Goal: Task Accomplishment & Management: Complete application form

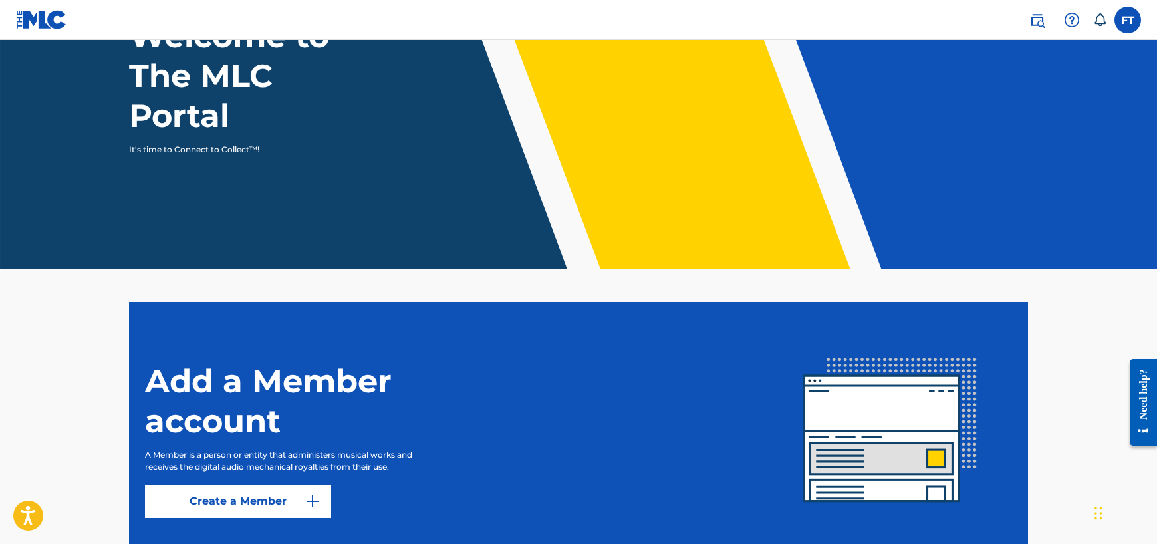
scroll to position [217, 0]
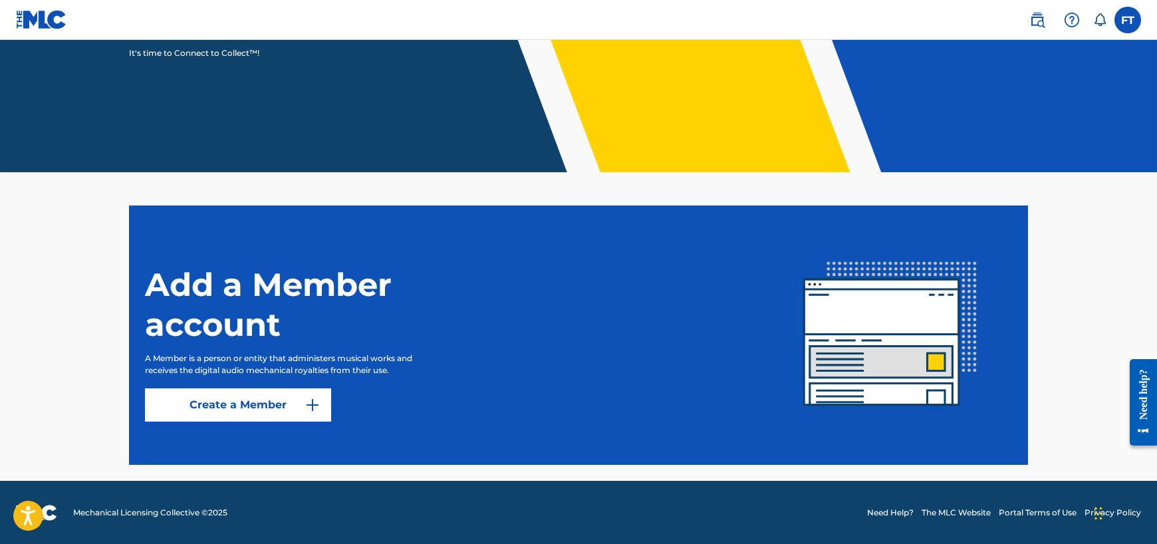
click at [283, 418] on link "Create a Member" at bounding box center [238, 404] width 186 height 33
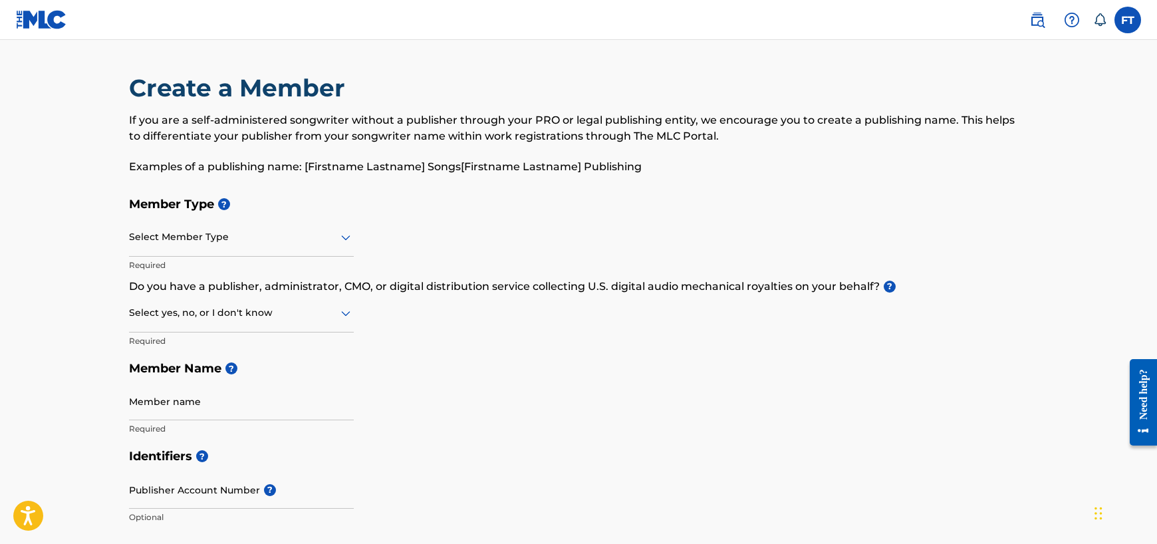
click at [246, 319] on div at bounding box center [241, 313] width 225 height 17
click at [166, 338] on div "Yes" at bounding box center [241, 348] width 223 height 30
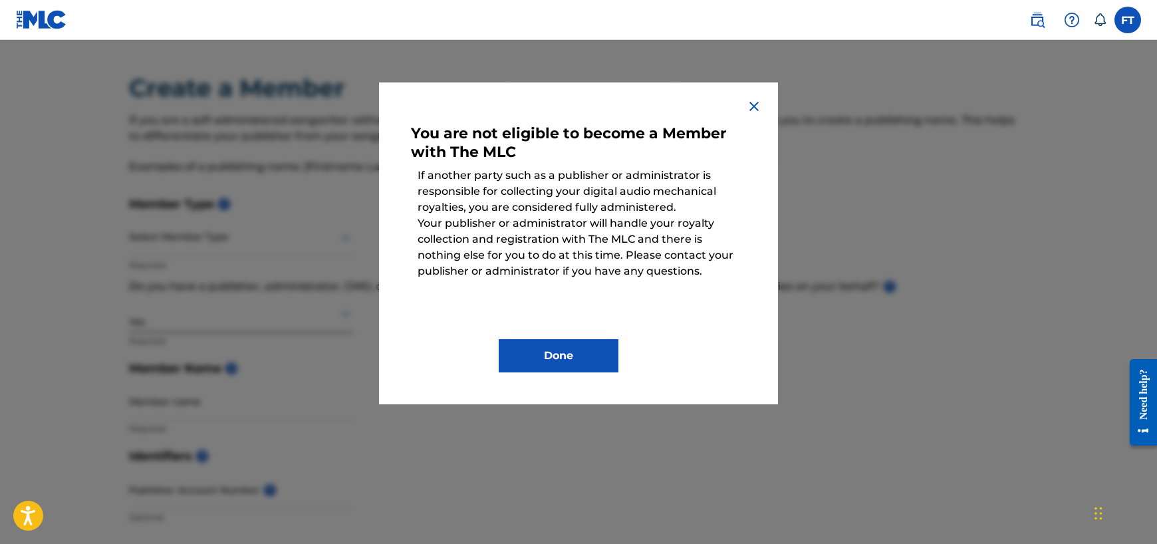
click at [750, 111] on img at bounding box center [754, 106] width 16 height 16
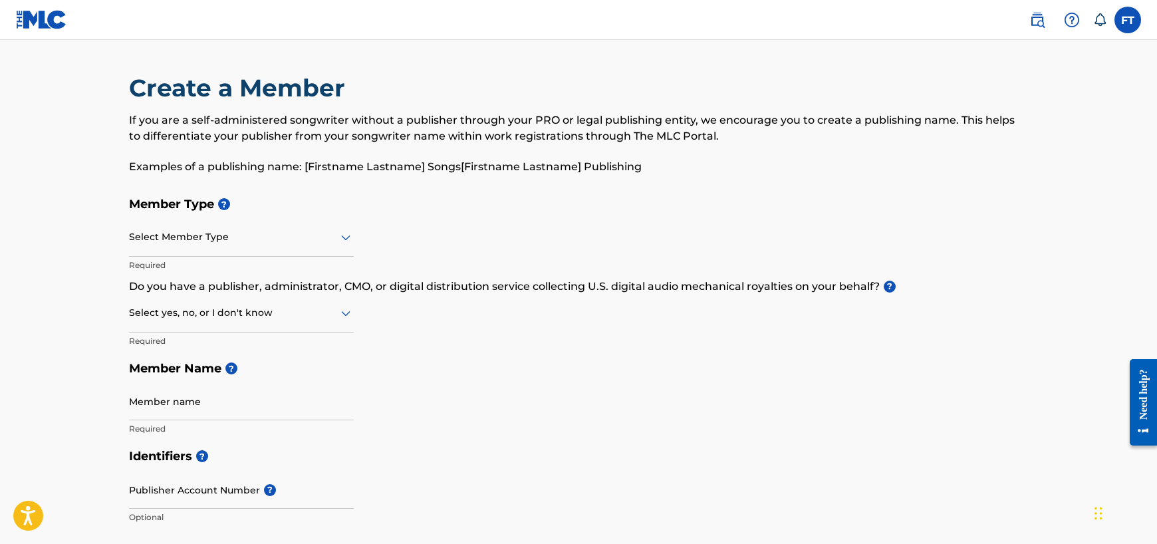
click at [284, 331] on div "Select yes, no, or I don't know" at bounding box center [241, 314] width 225 height 38
click at [191, 382] on div "No" at bounding box center [241, 377] width 223 height 30
click at [273, 239] on div at bounding box center [241, 237] width 225 height 17
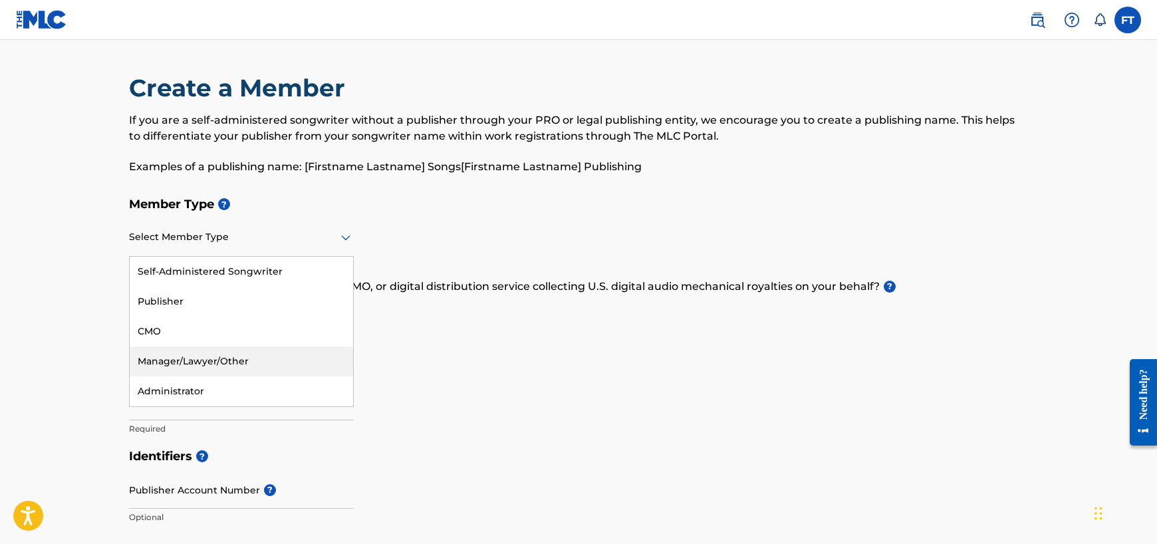
click at [400, 368] on h5 "Member Name ?" at bounding box center [578, 369] width 899 height 29
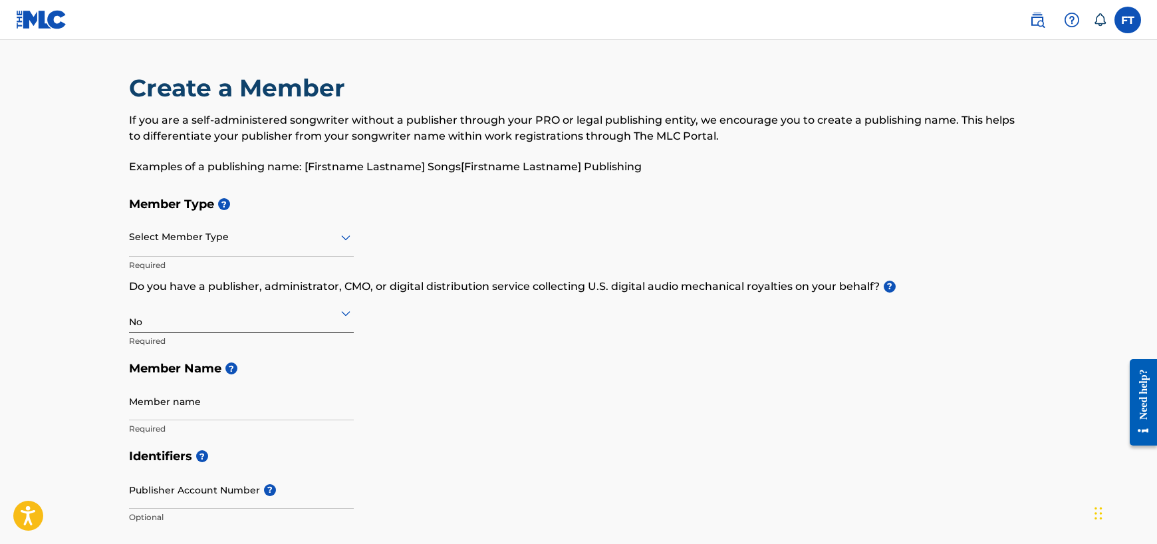
click at [214, 245] on div "Select Member Type" at bounding box center [241, 238] width 225 height 38
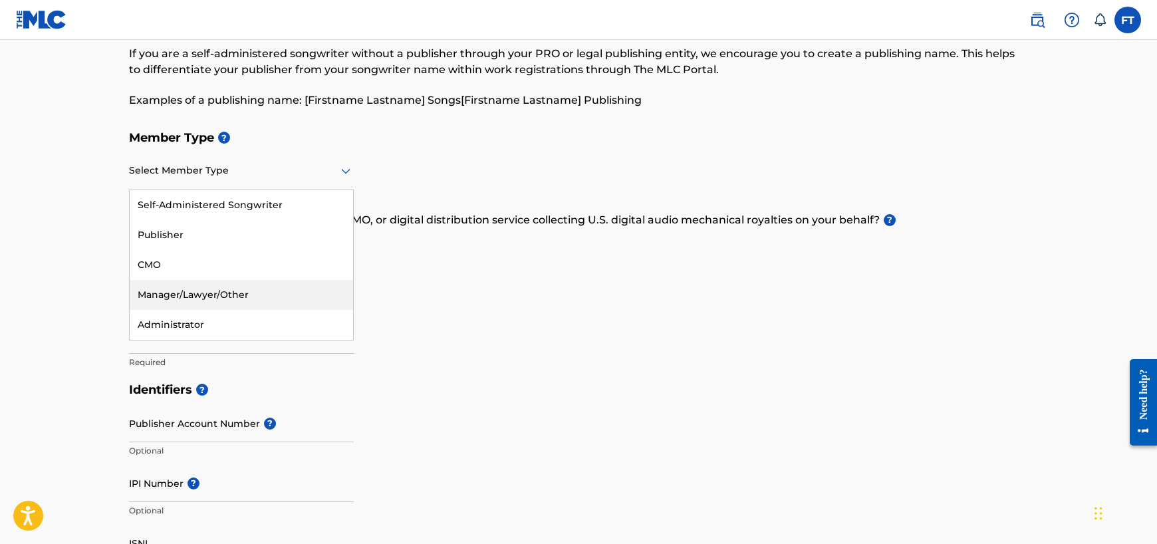
click at [477, 405] on div "Identifiers ? Publisher Account Number ? Optional IPI Number ? Optional ISNI Op…" at bounding box center [578, 480] width 899 height 208
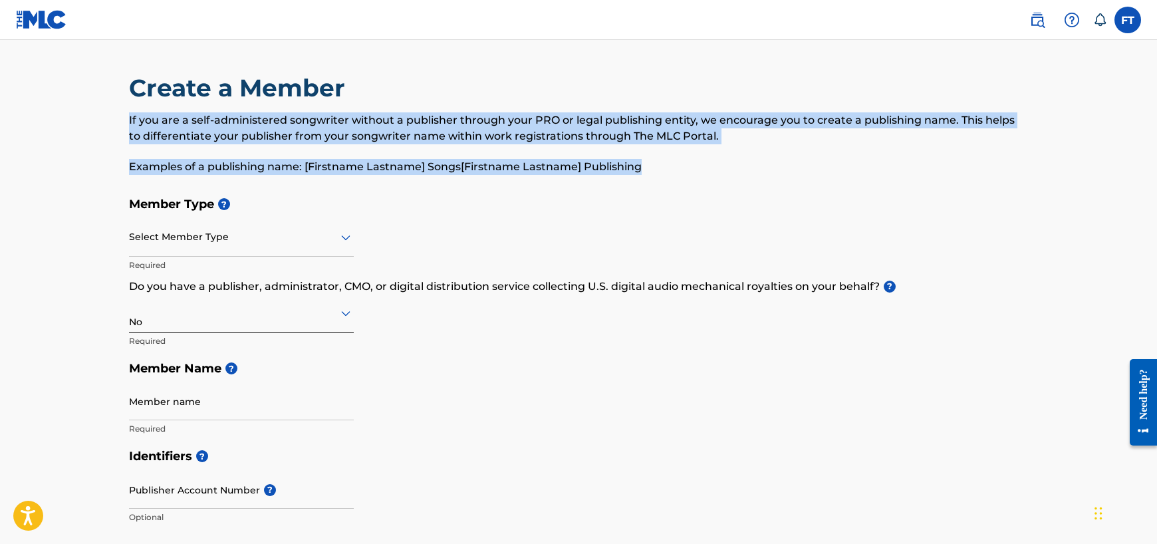
drag, startPoint x: 545, startPoint y: 167, endPoint x: 200, endPoint y: 128, distance: 348.0
copy div "If you are a self-administered songwriter without a publisher through your PRO …"
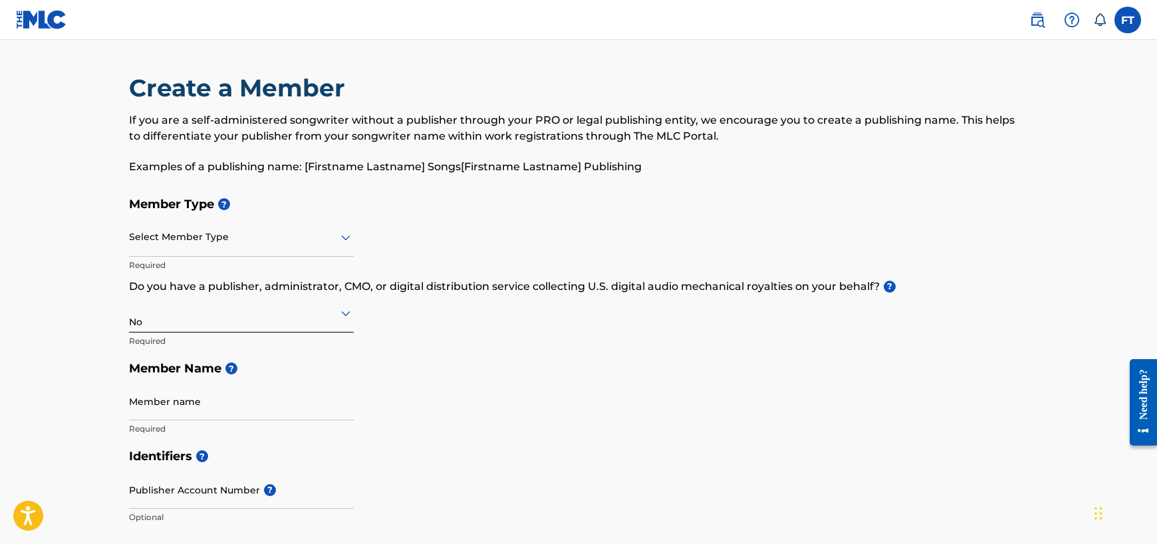
click at [297, 246] on div "Select Member Type" at bounding box center [241, 238] width 225 height 38
click at [206, 227] on div "Select Member Type" at bounding box center [241, 238] width 225 height 38
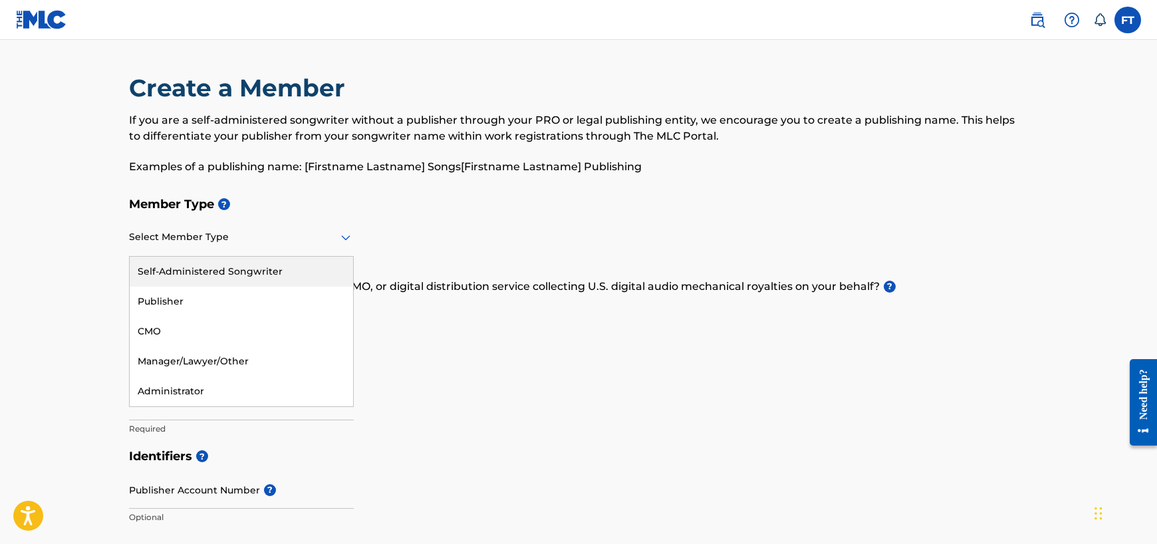
click at [277, 279] on div "Self-Administered Songwriter" at bounding box center [241, 272] width 223 height 30
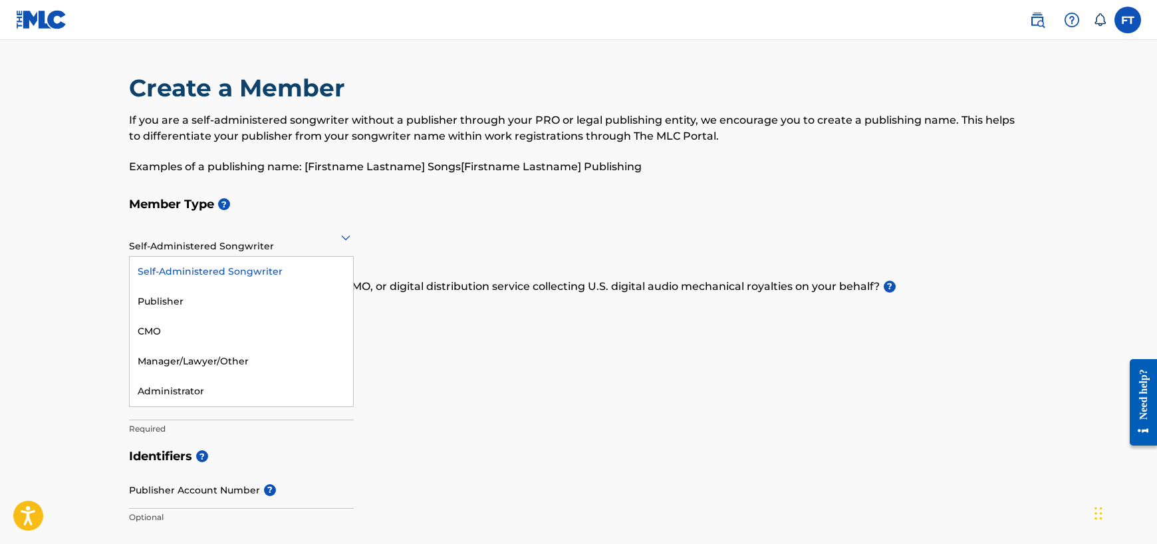
drag, startPoint x: 274, startPoint y: 242, endPoint x: 106, endPoint y: 243, distance: 167.6
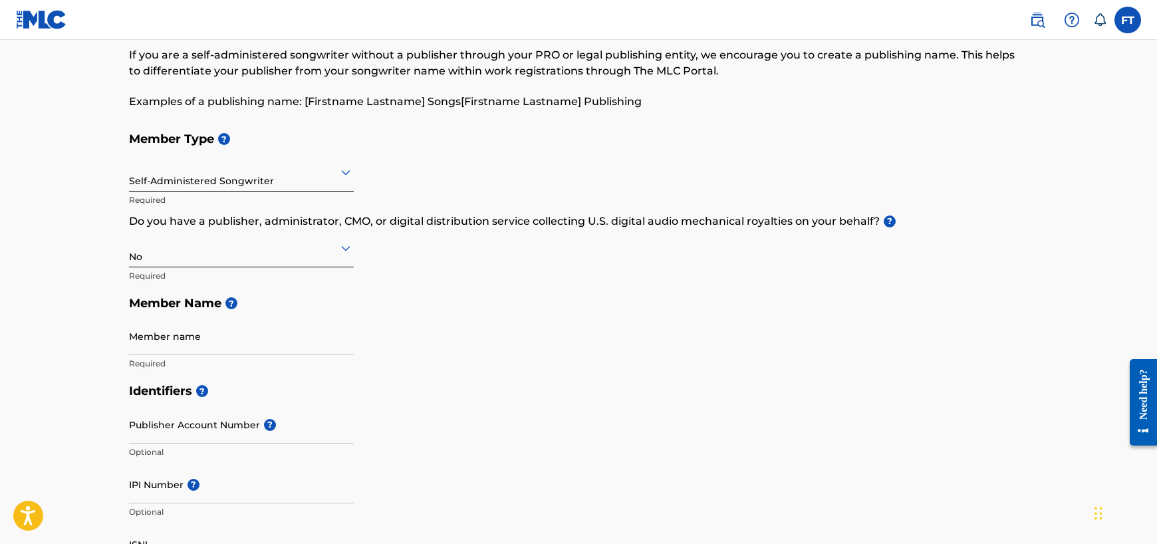
scroll to position [133, 0]
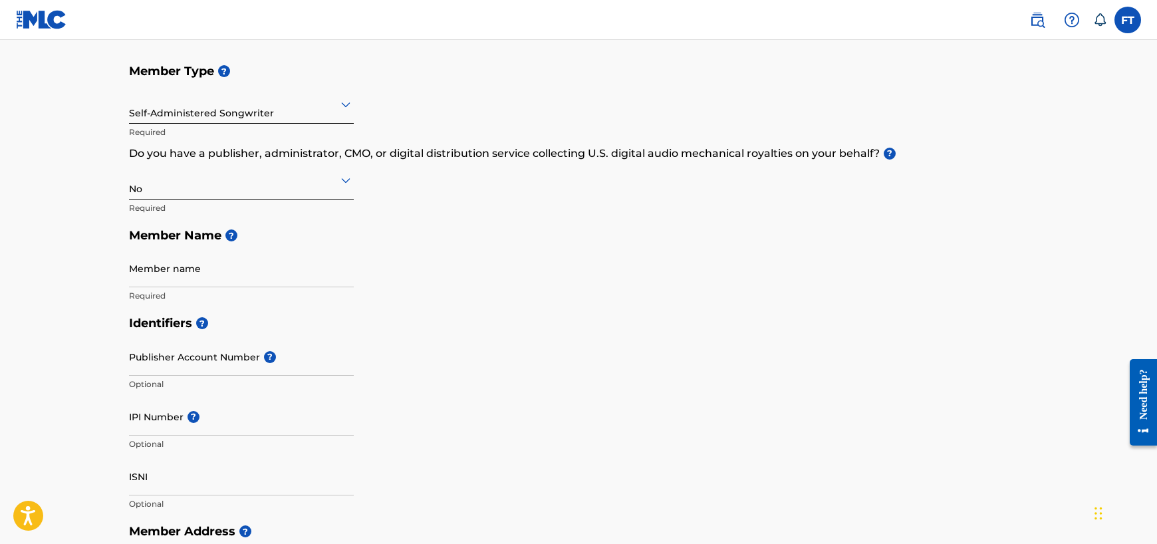
click at [204, 280] on input "Member name" at bounding box center [241, 268] width 225 height 38
type input "fred"
type input "Frederick Thelismon"
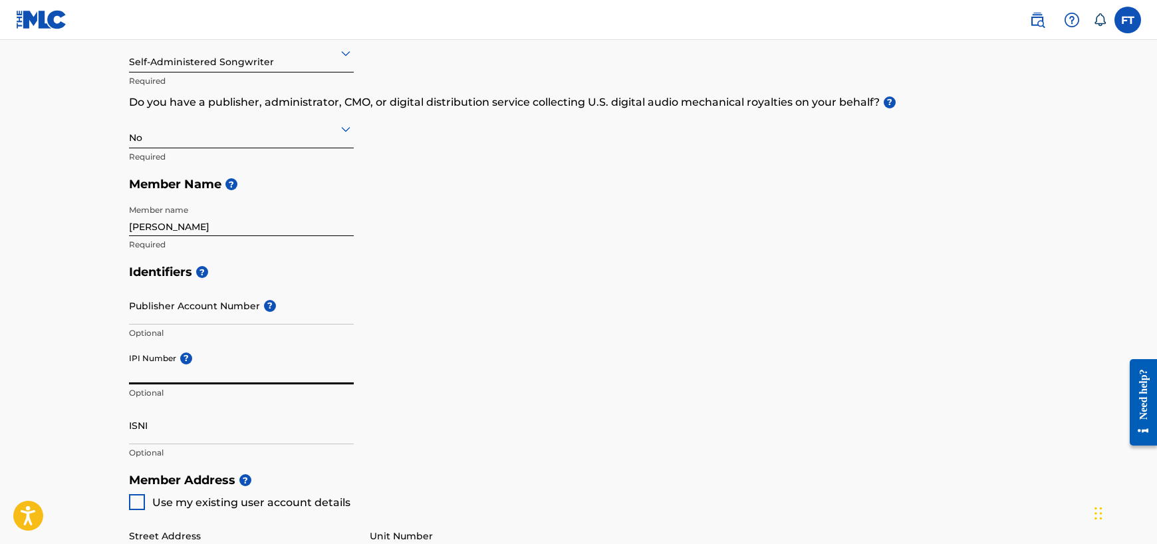
scroll to position [266, 0]
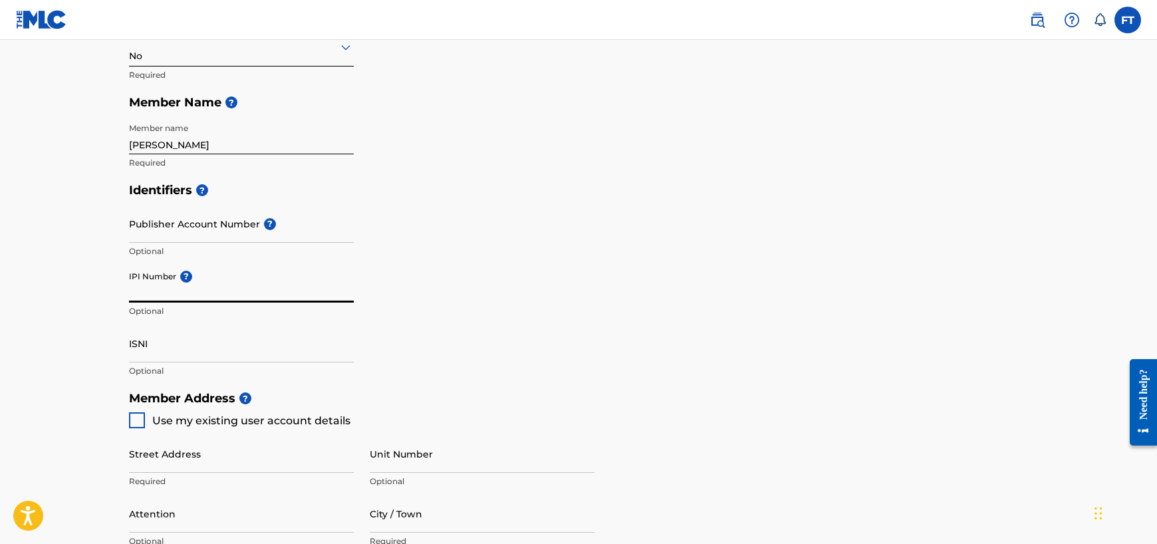
paste input "01292022970"
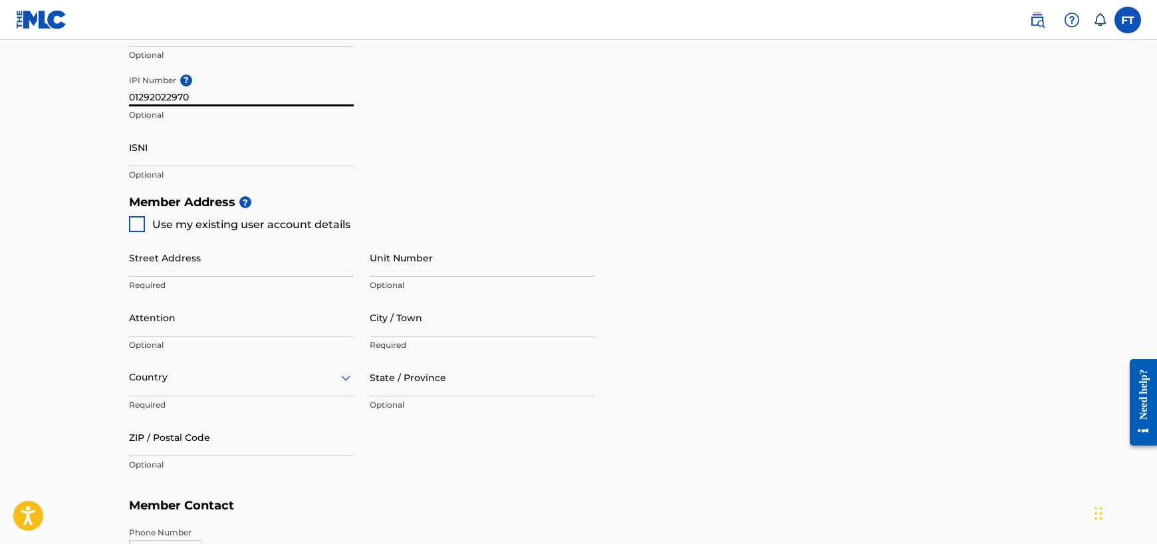
scroll to position [466, 0]
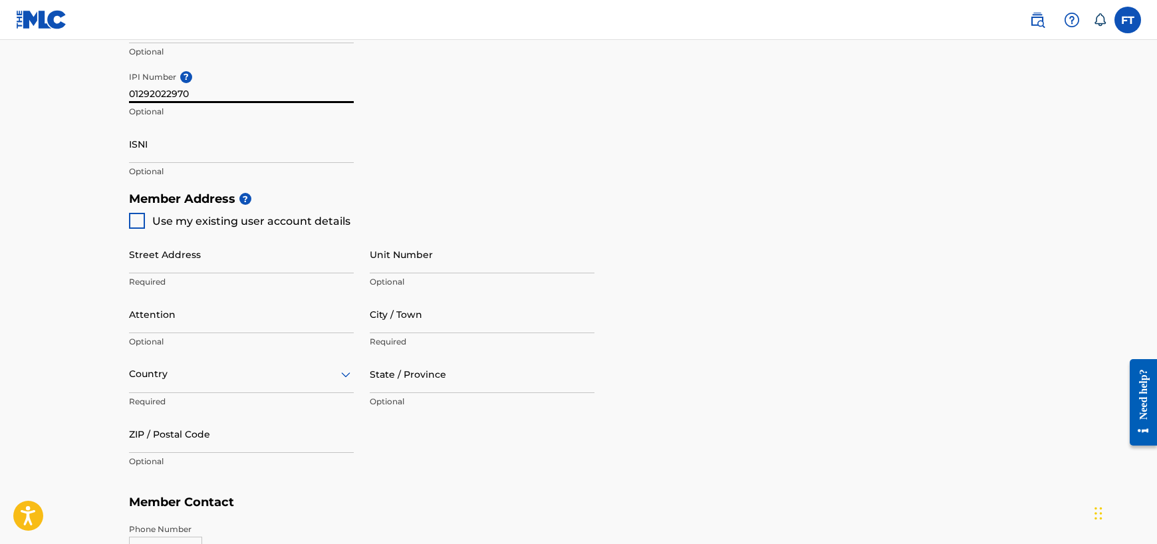
type input "01292022970"
click at [289, 221] on span "Use my existing user account details" at bounding box center [251, 221] width 198 height 13
type input "1210 S 29 Ave"
type input "Hollywood"
type input "33020"
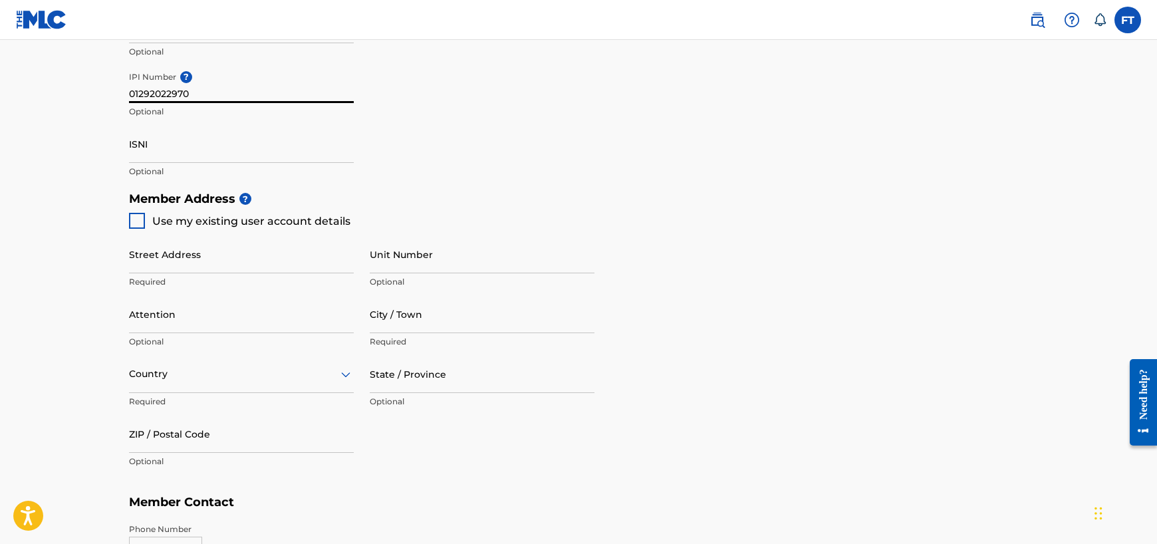
type input "786"
type input "2627842"
type input "[EMAIL_ADDRESS][DOMAIN_NAME]"
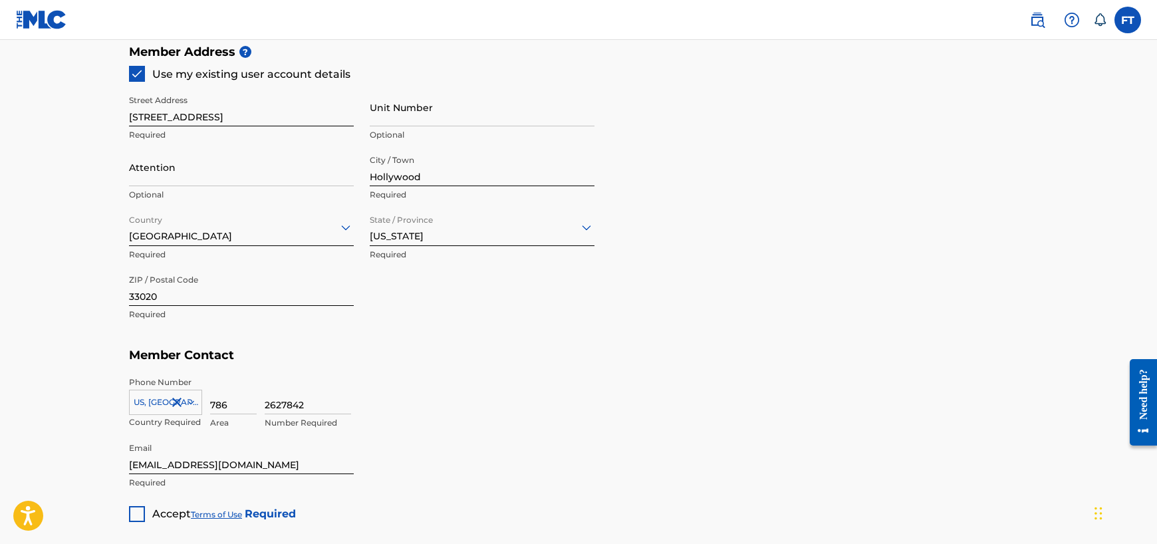
scroll to position [753, 0]
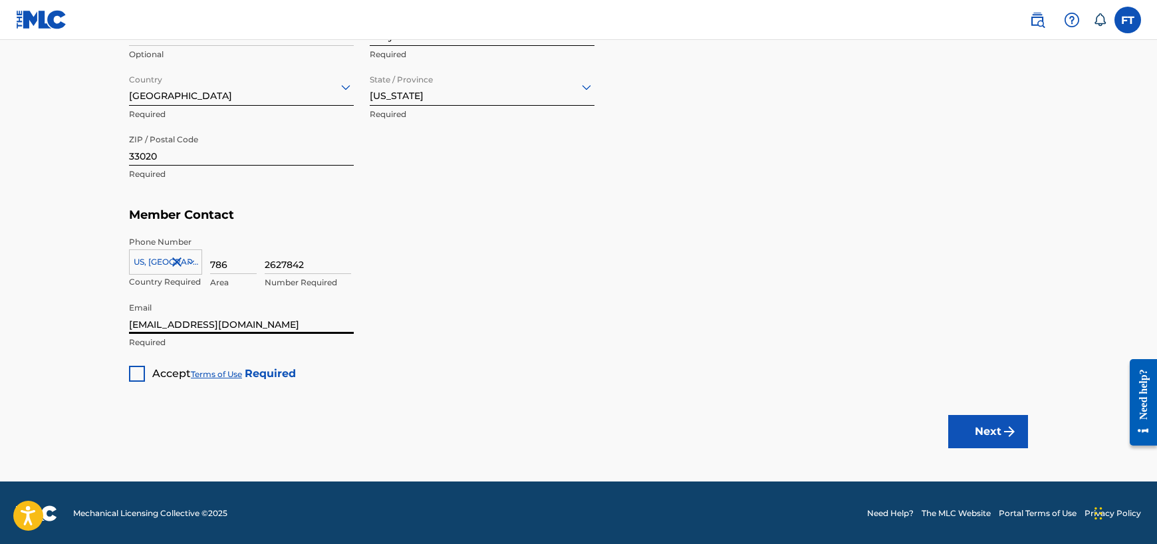
click at [207, 328] on input "[EMAIL_ADDRESS][DOMAIN_NAME]" at bounding box center [241, 315] width 225 height 38
click at [1124, 13] on label at bounding box center [1128, 20] width 27 height 27
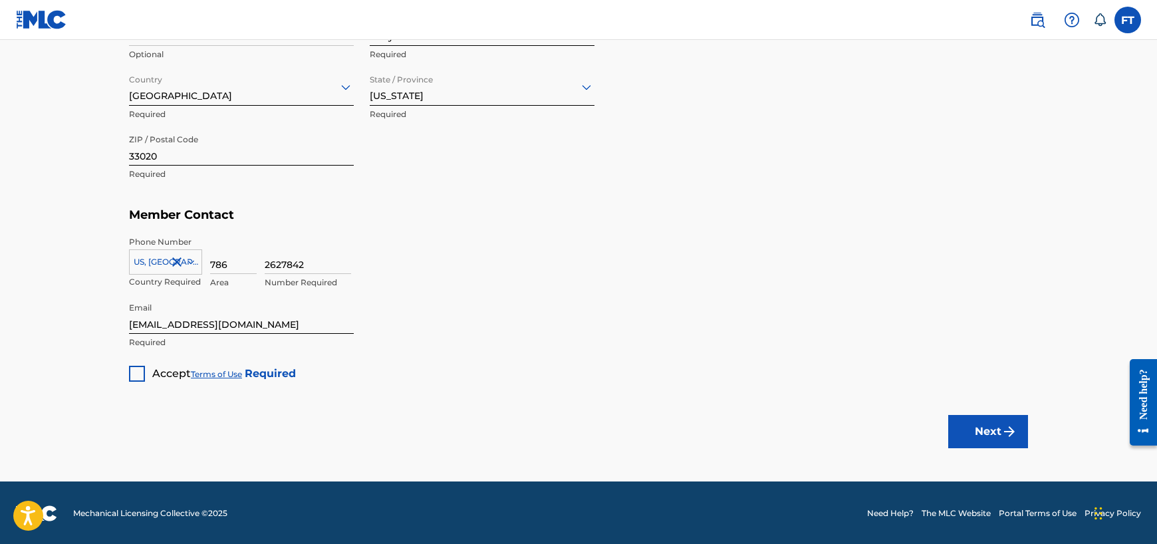
click at [1128, 20] on input "FT Frederick Thelismon ybfprobeats@gmail.com Notification Preferences Profile L…" at bounding box center [1128, 20] width 0 height 0
click at [140, 377] on div at bounding box center [137, 374] width 16 height 16
click at [993, 425] on button "Next" at bounding box center [988, 431] width 80 height 33
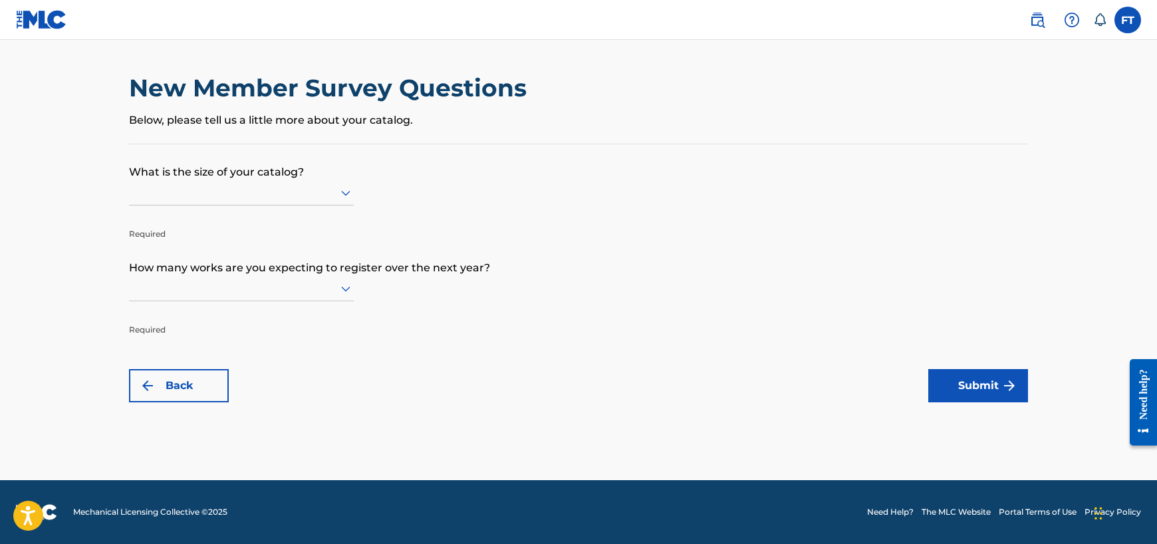
click at [314, 197] on div at bounding box center [241, 192] width 225 height 17
click at [551, 326] on form "What is the size of your catalog? Required How many works are you expecting to …" at bounding box center [578, 273] width 899 height 258
click at [269, 190] on div at bounding box center [241, 192] width 225 height 17
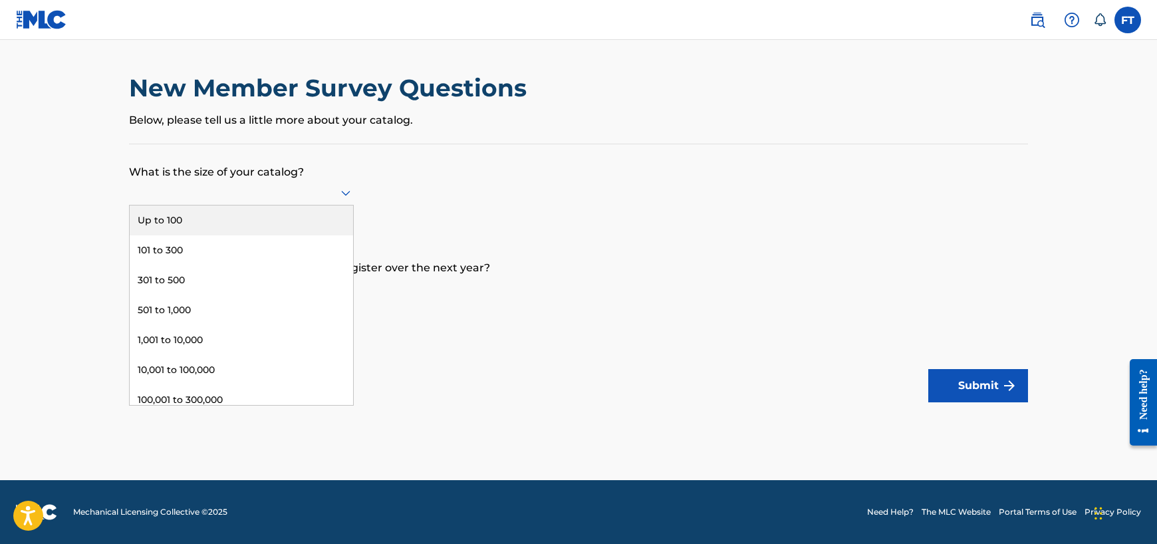
click at [233, 231] on div "Up to 100" at bounding box center [241, 221] width 223 height 30
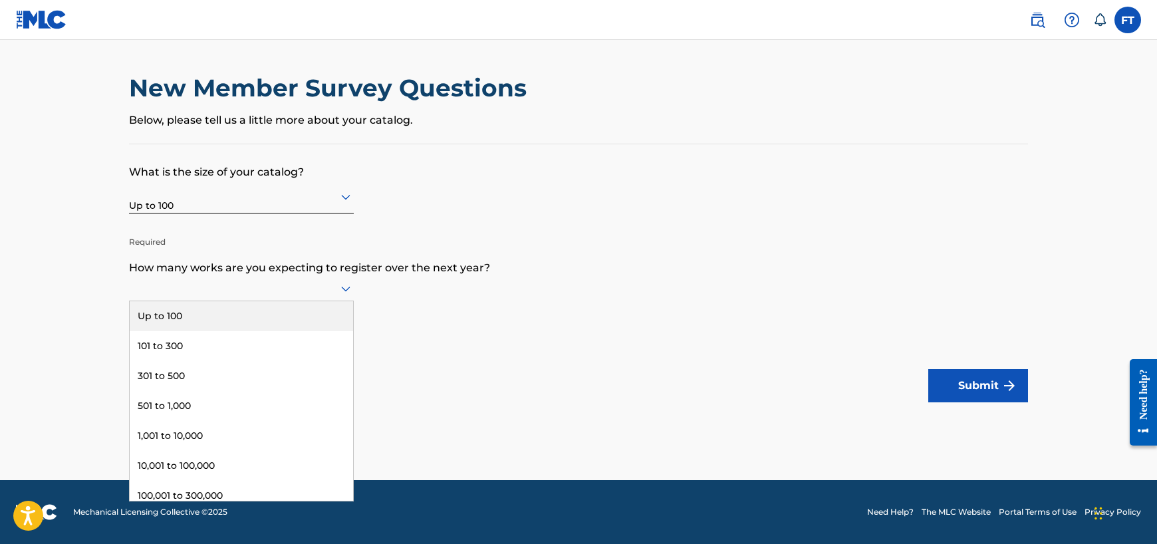
click at [233, 292] on div at bounding box center [241, 288] width 225 height 17
click at [160, 319] on div "Up to 100" at bounding box center [241, 316] width 223 height 30
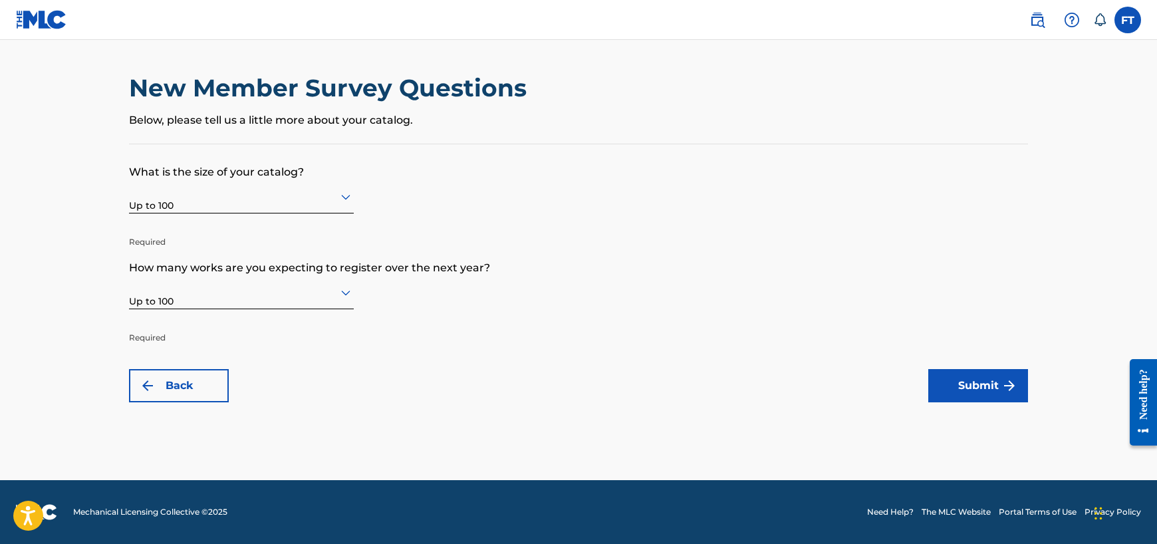
click at [990, 382] on button "Submit" at bounding box center [979, 385] width 100 height 33
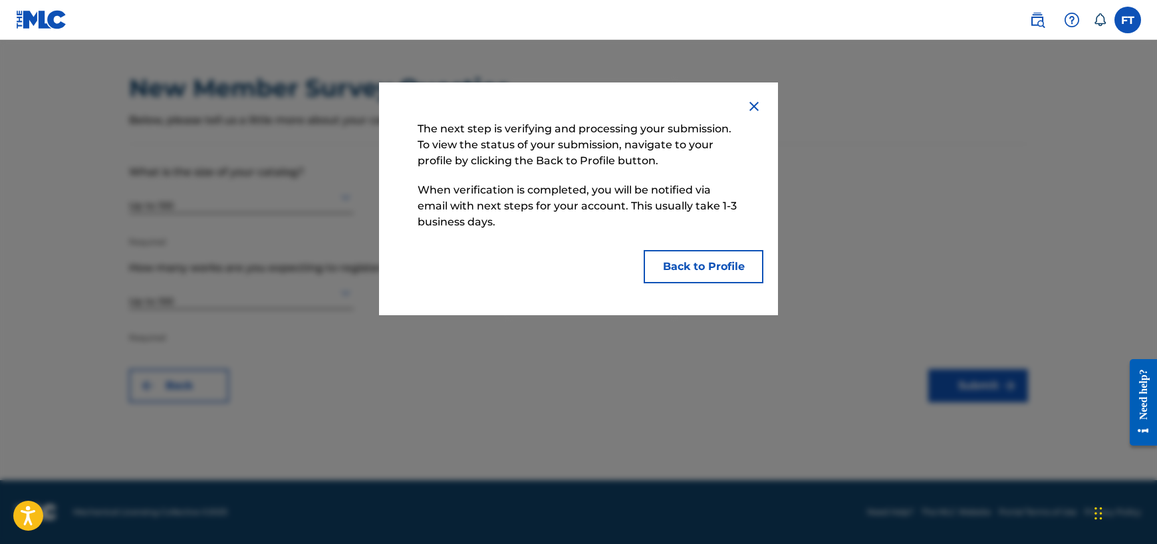
click at [722, 261] on button "Back to Profile" at bounding box center [704, 266] width 120 height 33
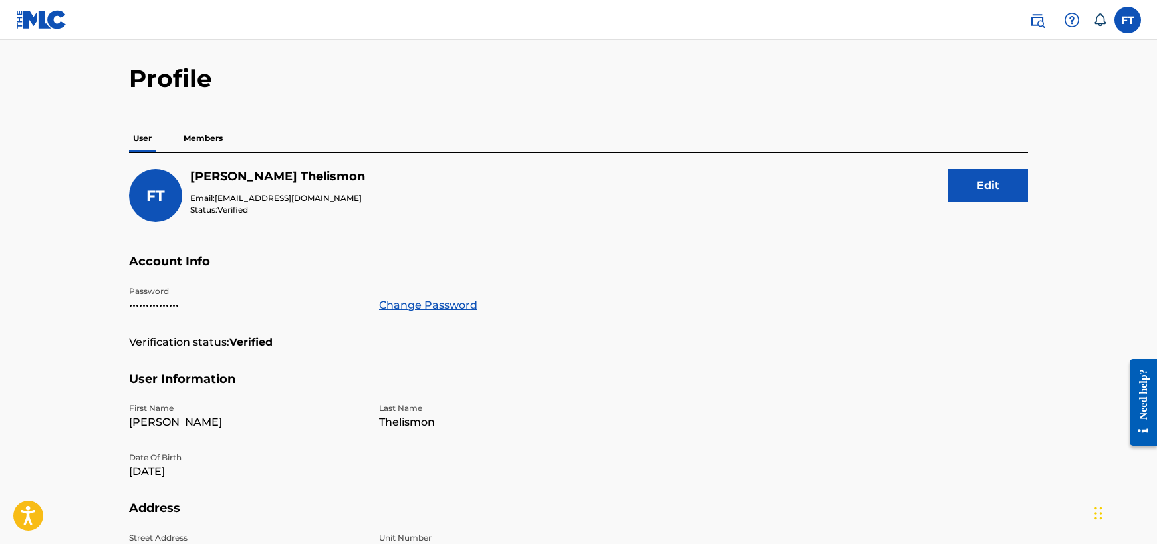
scroll to position [18, 0]
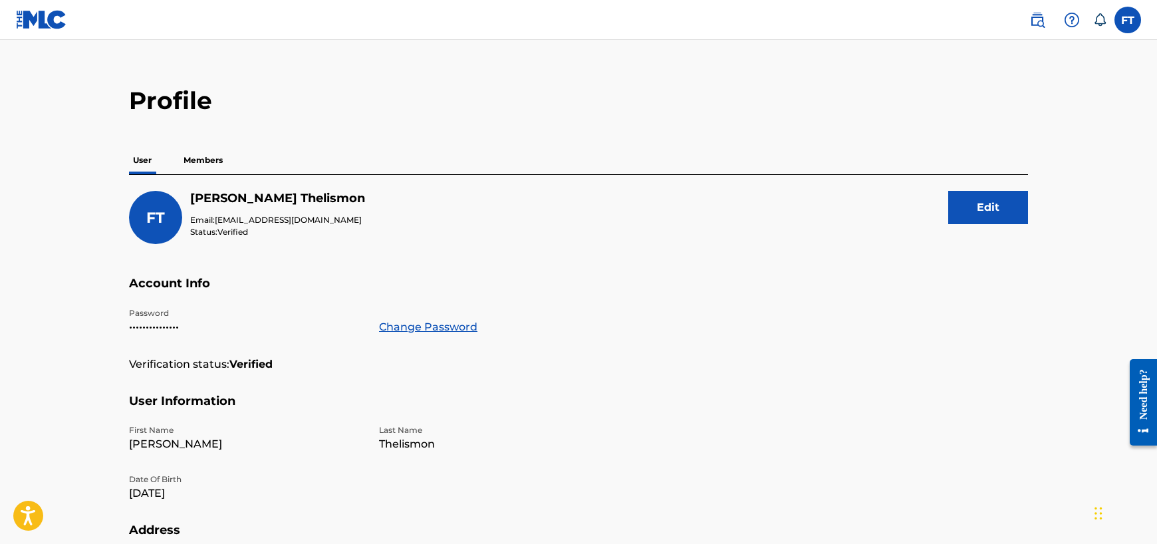
click at [227, 161] on div "User Members" at bounding box center [578, 160] width 899 height 28
click at [222, 161] on p "Members" at bounding box center [203, 160] width 47 height 28
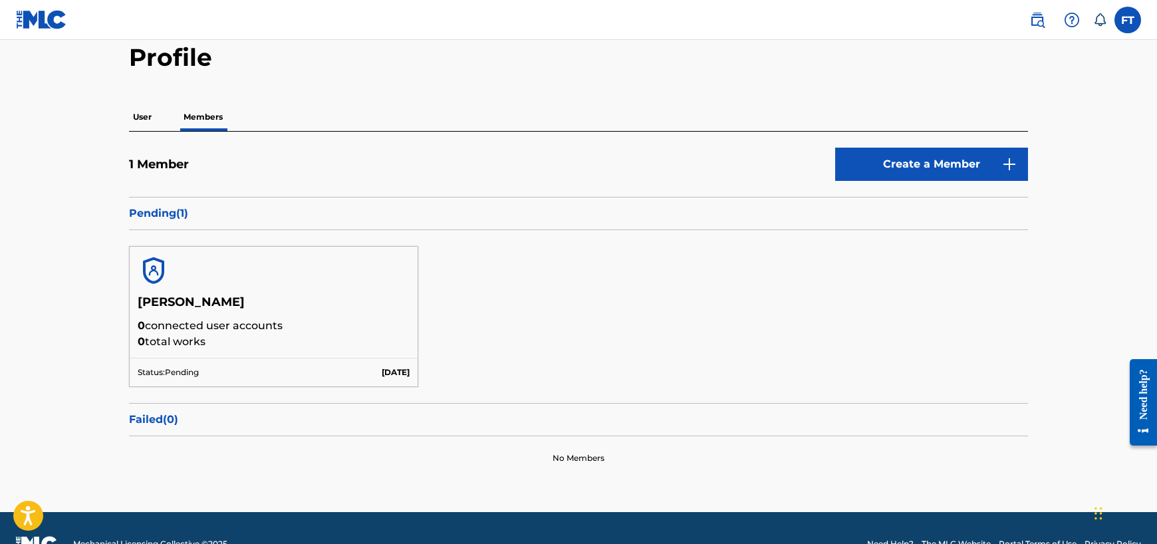
scroll to position [92, 0]
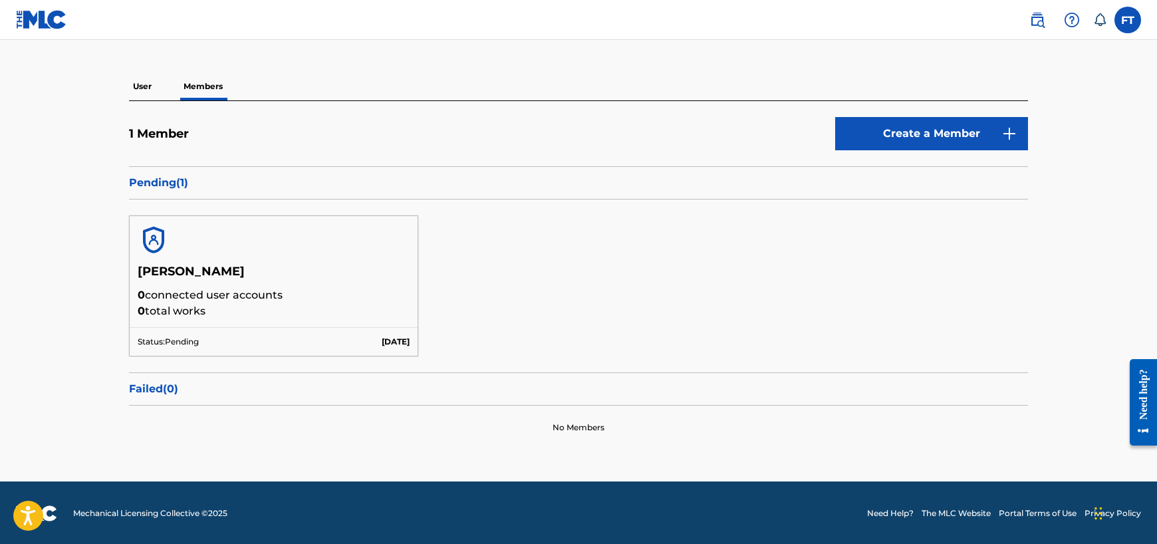
click at [1117, 27] on label at bounding box center [1128, 20] width 27 height 27
click at [1128, 20] on input "FT Frederick Thelismon ybfprobeats@gmail.com Notification Preferences Profile L…" at bounding box center [1128, 20] width 0 height 0
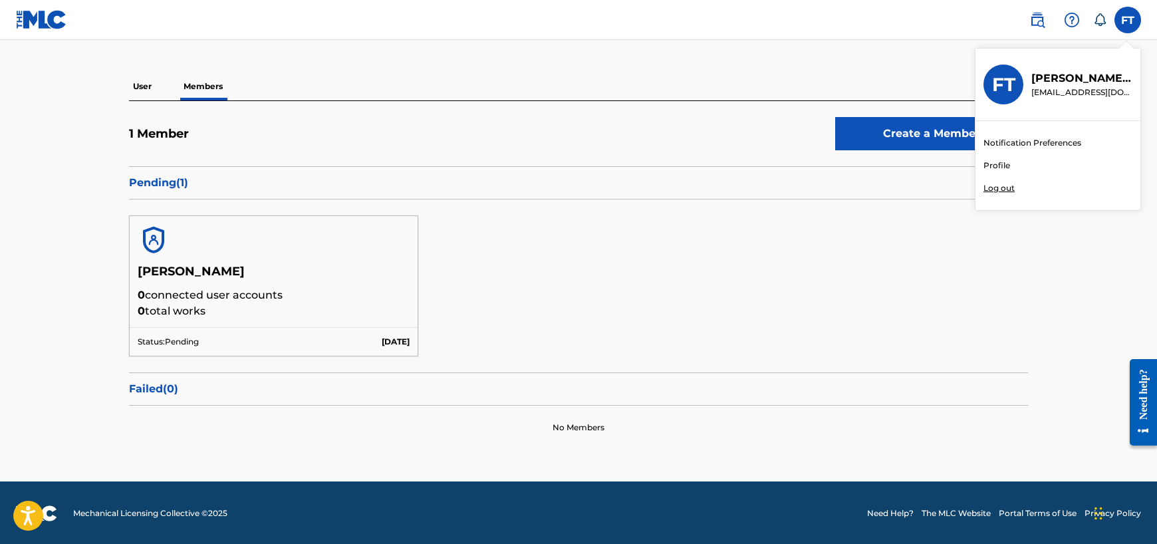
click at [1002, 170] on link "Profile" at bounding box center [997, 166] width 27 height 12
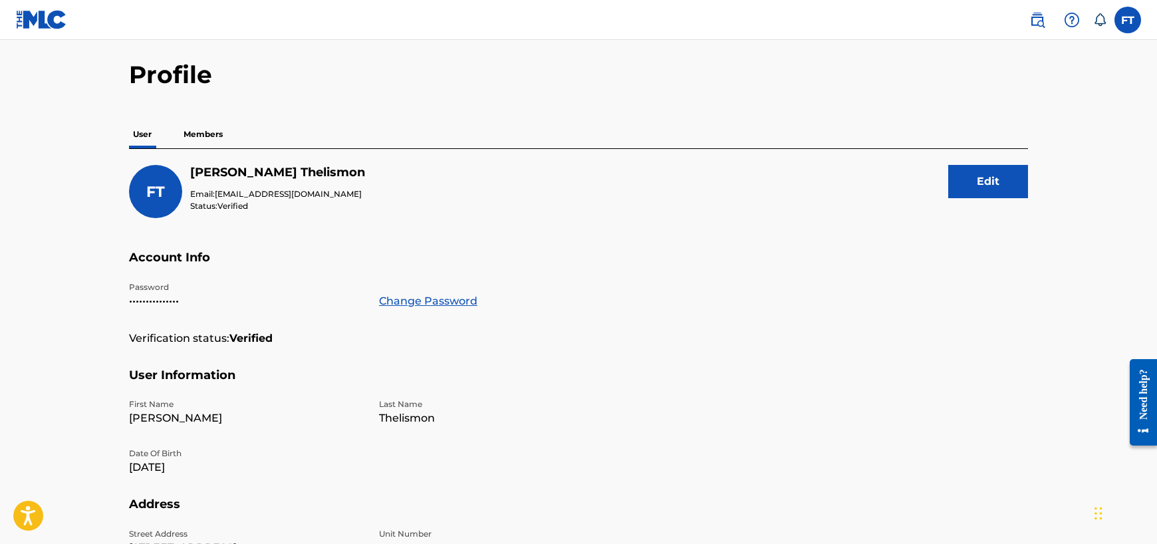
scroll to position [133, 0]
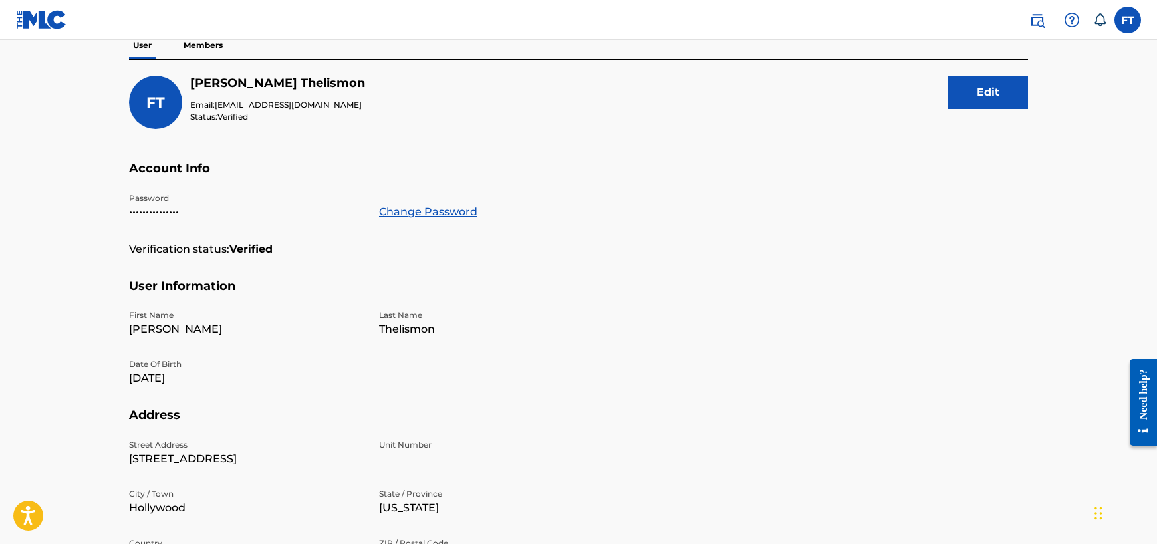
click at [972, 92] on button "Edit" at bounding box center [988, 92] width 80 height 33
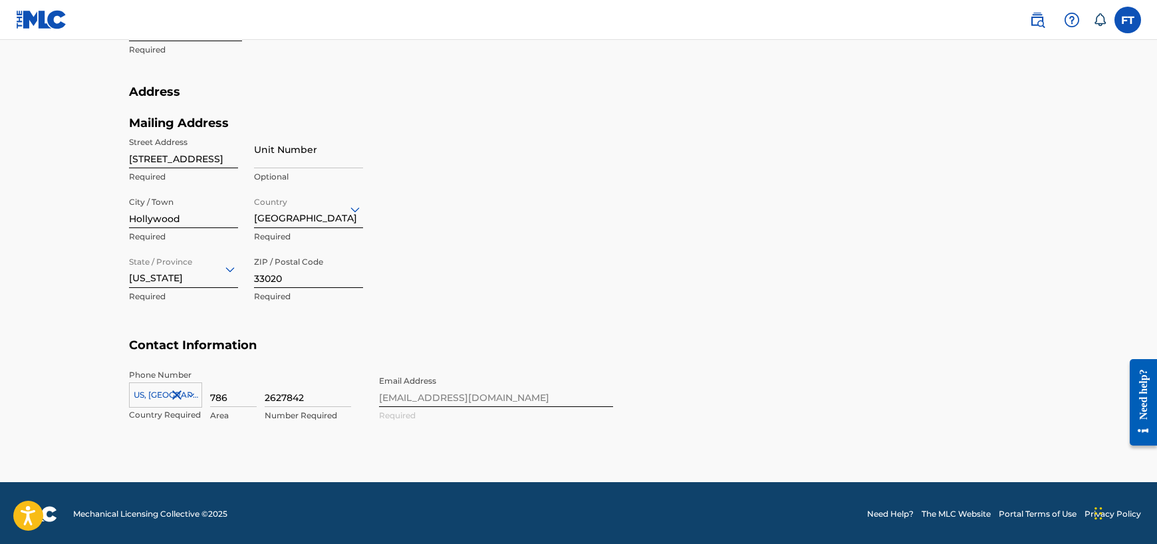
scroll to position [521, 0]
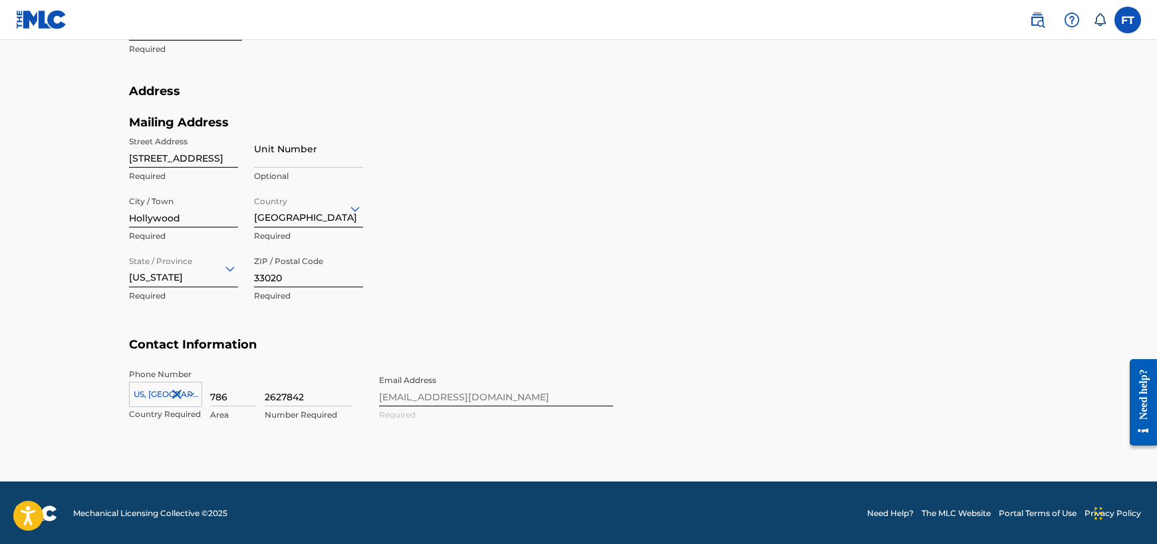
click at [473, 398] on div "Phone Number US, CA +1 Country Required 786 Area 2627842 Number Required Email …" at bounding box center [371, 408] width 484 height 81
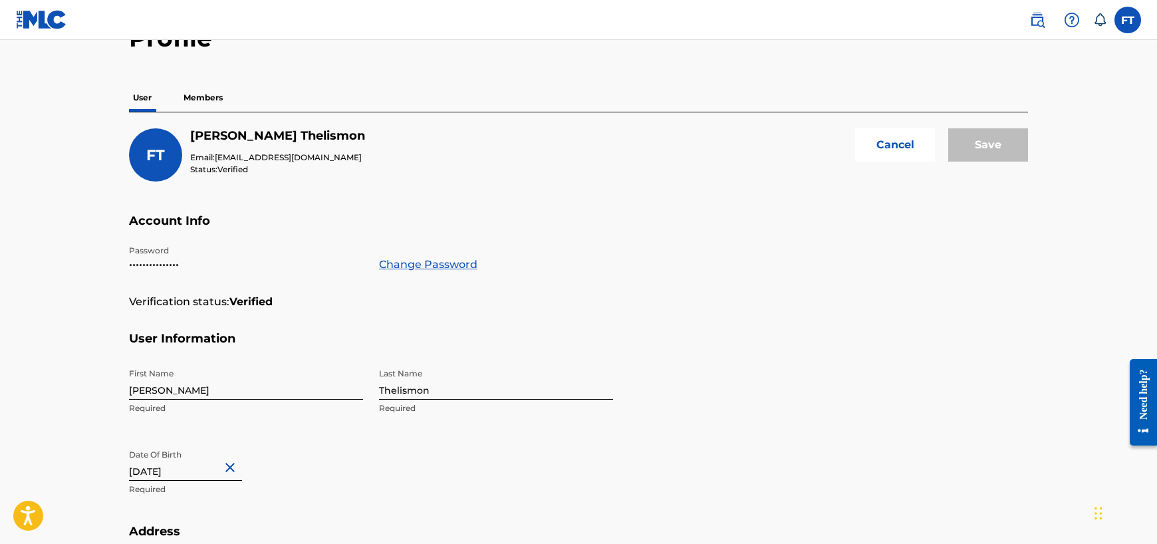
scroll to position [0, 0]
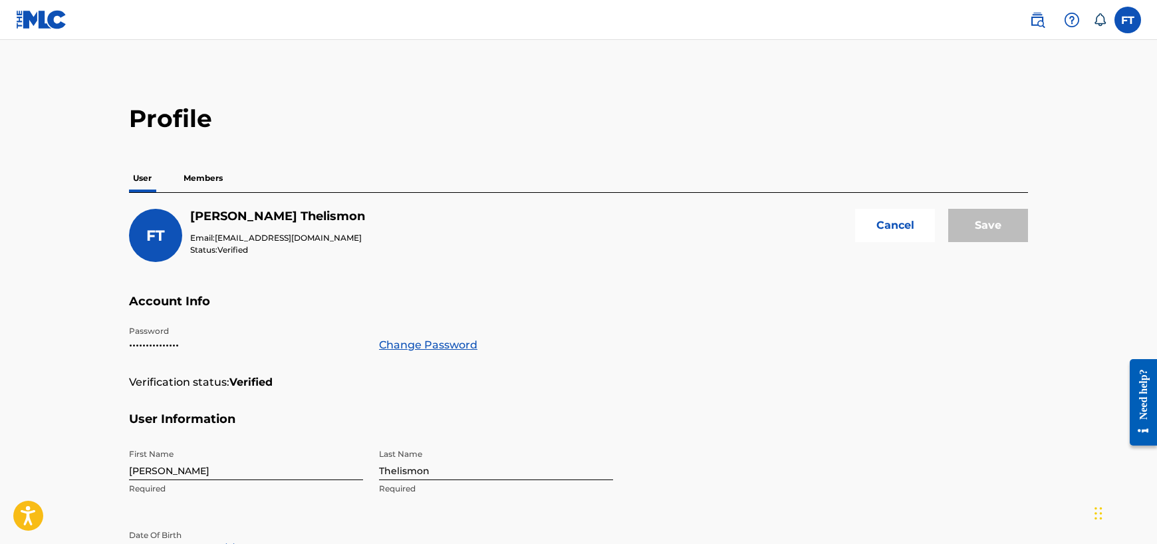
click at [901, 225] on button "Cancel" at bounding box center [895, 225] width 80 height 33
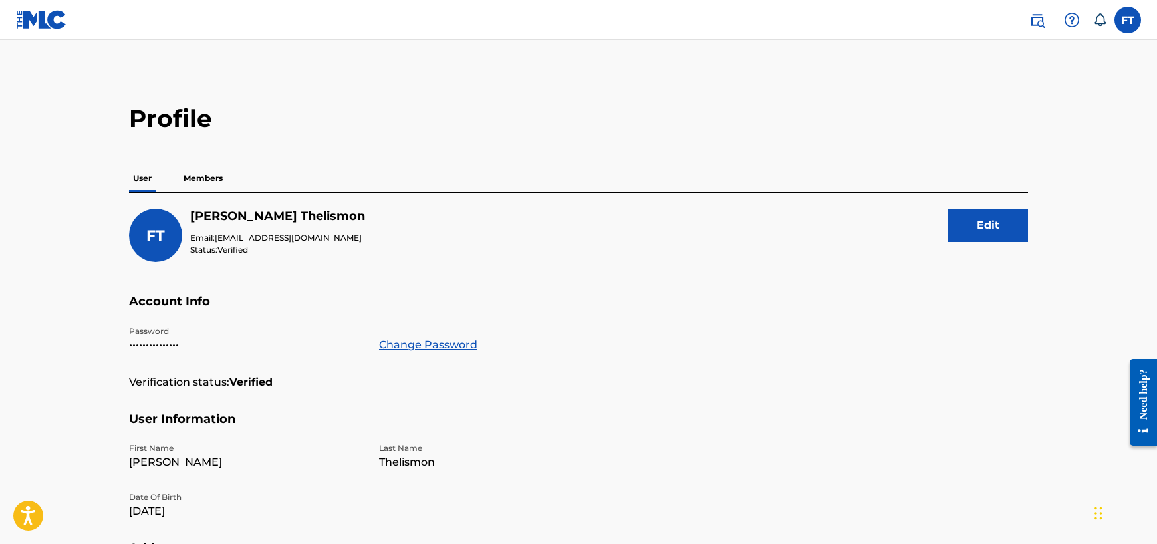
click at [1035, 23] on img at bounding box center [1038, 20] width 16 height 16
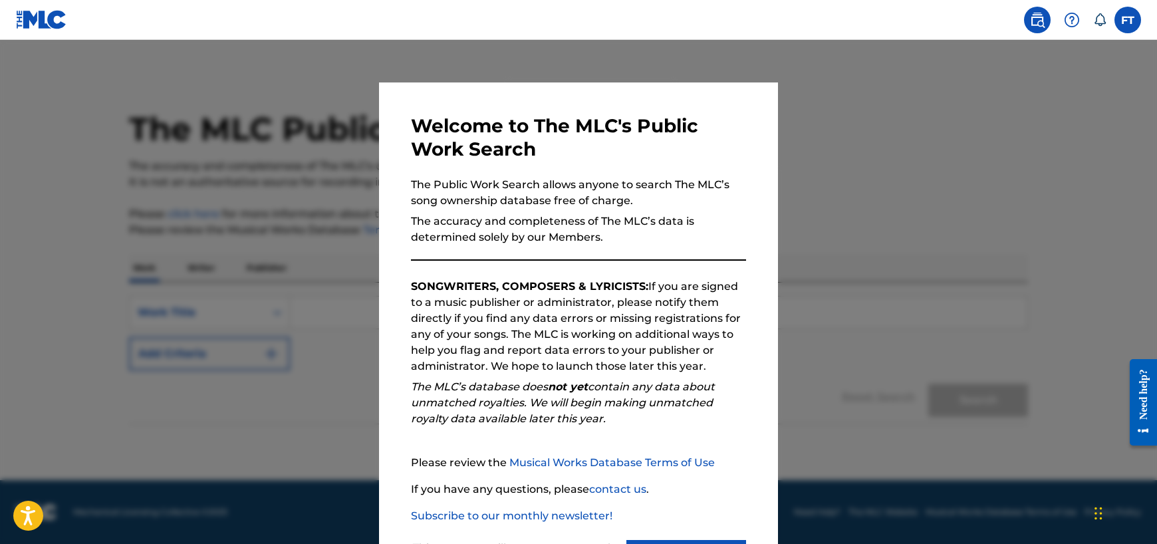
click at [769, 190] on div "Welcome to The MLC's Public Work Search The Public Work Search allows anyone to…" at bounding box center [578, 345] width 399 height 526
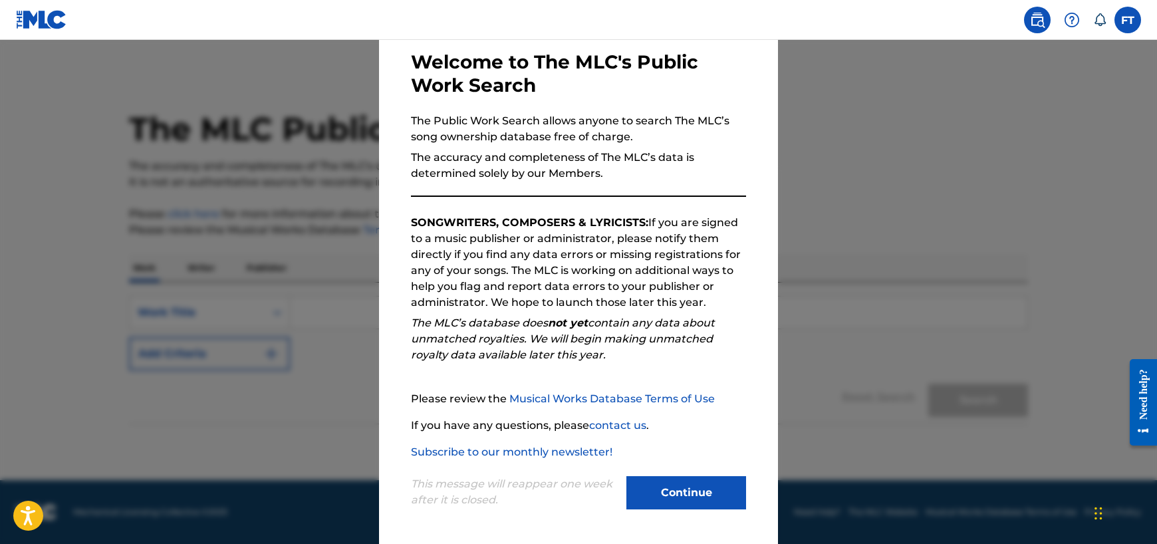
click at [703, 490] on button "Continue" at bounding box center [687, 492] width 120 height 33
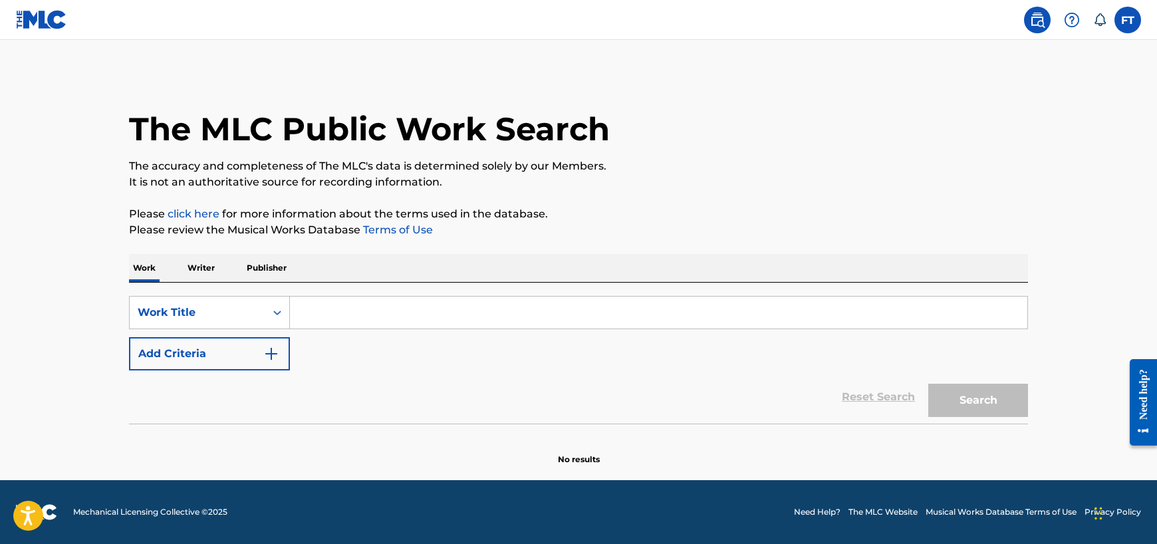
click at [23, 25] on img at bounding box center [41, 19] width 51 height 19
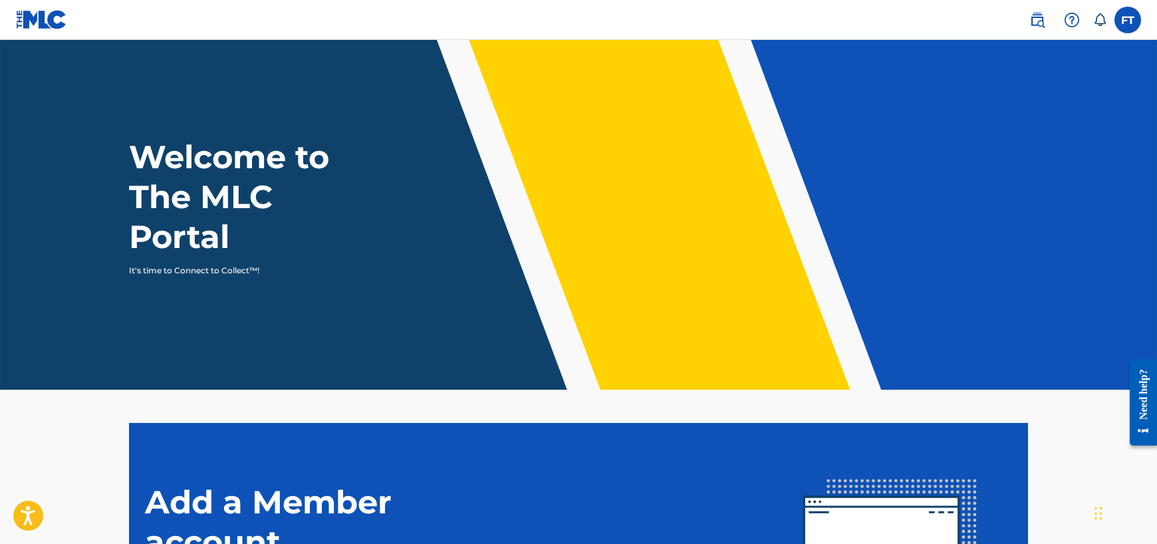
click at [1136, 27] on label at bounding box center [1128, 20] width 27 height 27
click at [1128, 20] on input "FT Frederick Thelismon ybfprobeats@gmail.com Notification Preferences Profile L…" at bounding box center [1128, 20] width 0 height 0
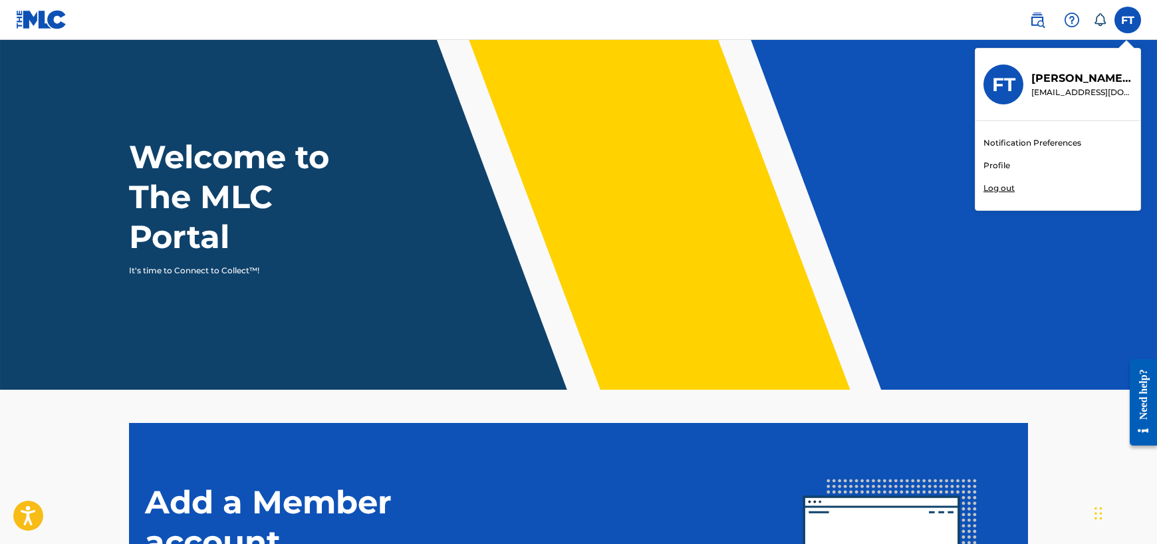
click at [1022, 84] on div "FT" at bounding box center [1004, 85] width 40 height 40
click at [1128, 20] on input "FT Frederick Thelismon ybfprobeats@gmail.com Notification Preferences Profile L…" at bounding box center [1128, 20] width 0 height 0
click at [869, 39] on nav "FT FT [PERSON_NAME] [EMAIL_ADDRESS][DOMAIN_NAME] Notification Preferences Profi…" at bounding box center [578, 20] width 1157 height 40
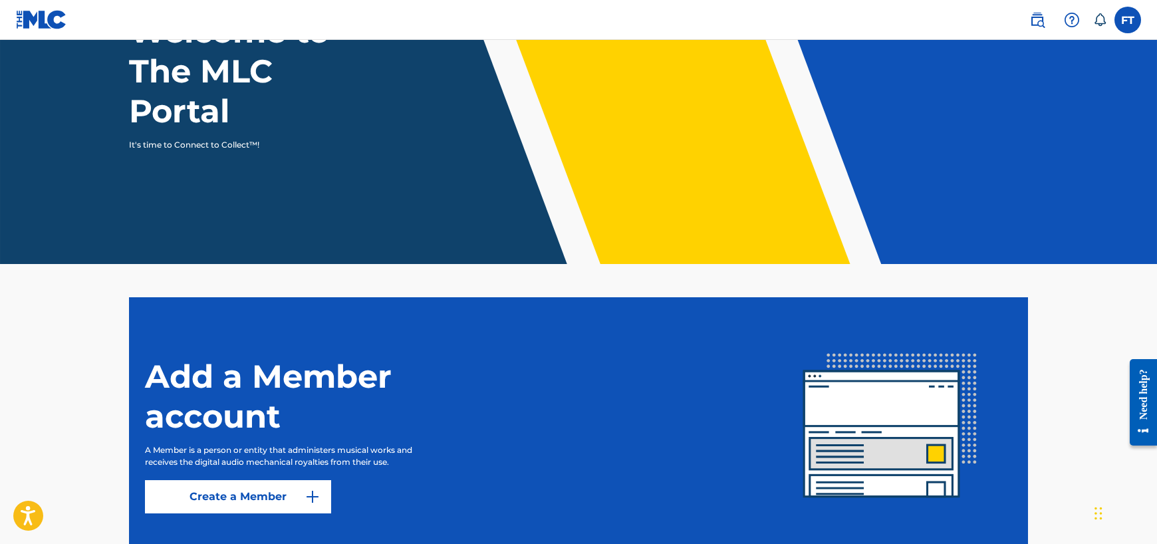
scroll to position [217, 0]
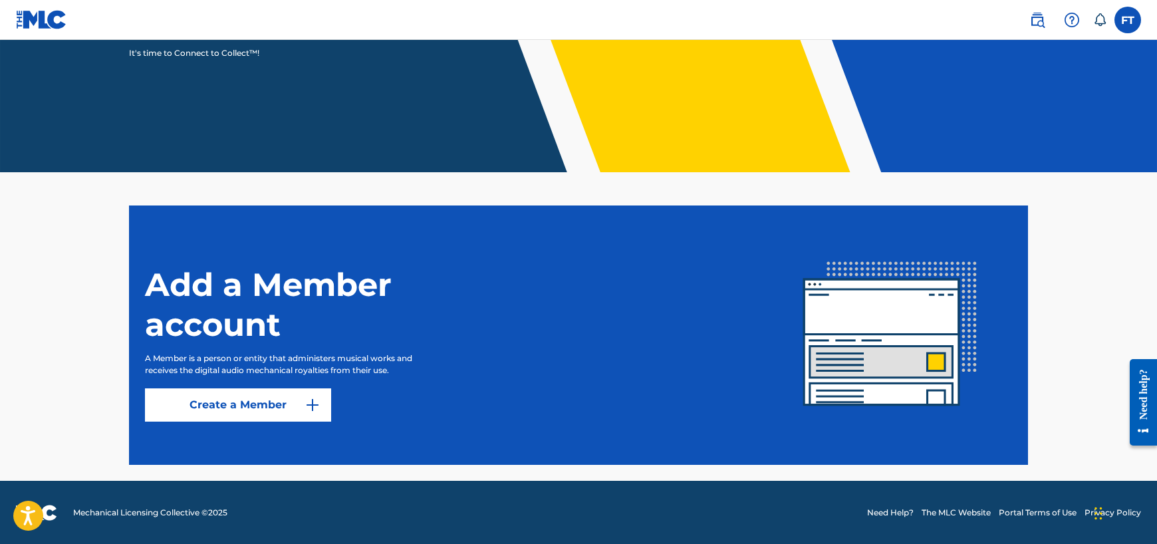
click at [1126, 2] on nav "FT FT [PERSON_NAME] [EMAIL_ADDRESS][DOMAIN_NAME] Notification Preferences Profi…" at bounding box center [578, 20] width 1157 height 40
click at [1126, 39] on nav "FT FT [PERSON_NAME] [EMAIL_ADDRESS][DOMAIN_NAME] Notification Preferences Profi…" at bounding box center [578, 20] width 1157 height 40
click at [1128, 25] on label at bounding box center [1128, 20] width 27 height 27
click at [1128, 20] on input "FT Frederick Thelismon ybfprobeats@gmail.com Notification Preferences Profile L…" at bounding box center [1128, 20] width 0 height 0
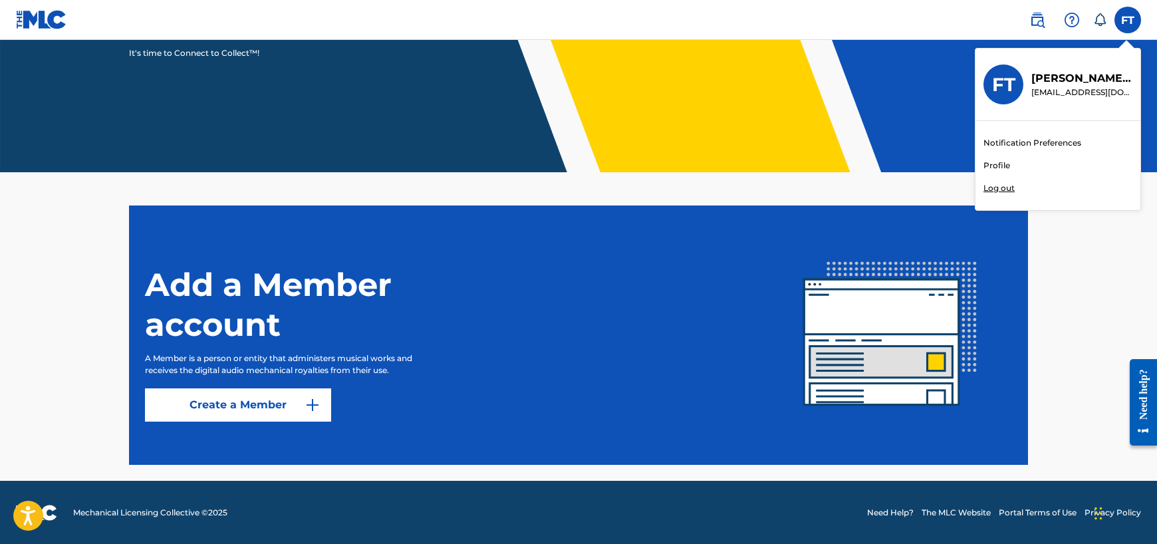
click at [1032, 170] on div "Notification Preferences Profile Log out" at bounding box center [1058, 165] width 165 height 89
click at [1128, 20] on input "FT Frederick Thelismon ybfprobeats@gmail.com Notification Preferences Profile L…" at bounding box center [1128, 20] width 0 height 0
click at [992, 161] on link "Profile" at bounding box center [997, 166] width 27 height 12
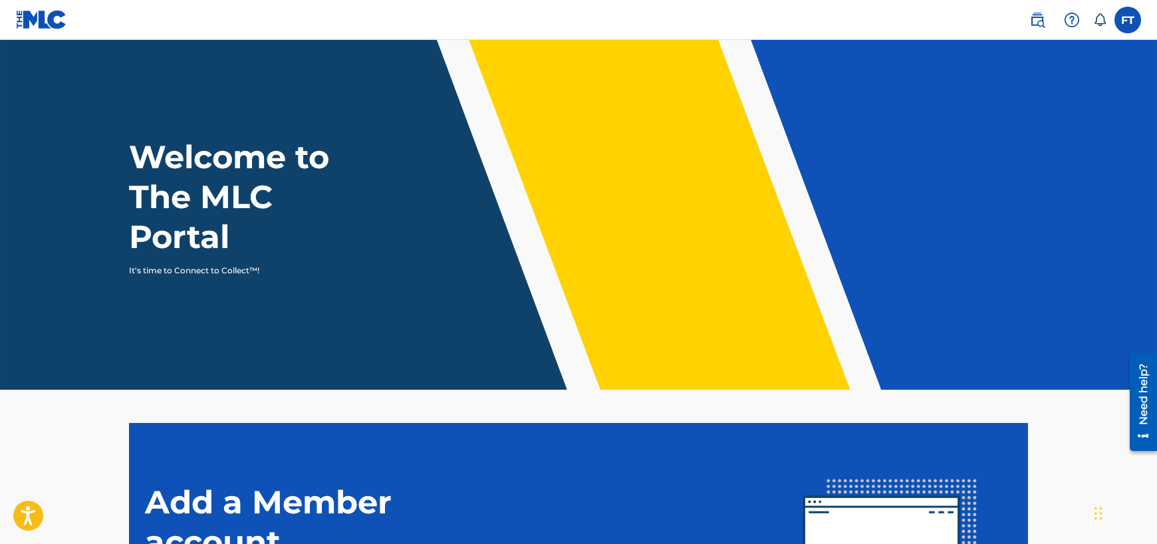
drag, startPoint x: 664, startPoint y: 0, endPoint x: 815, endPoint y: 24, distance: 152.9
click at [815, 24] on nav "FT FT [PERSON_NAME] [EMAIL_ADDRESS][DOMAIN_NAME] Notification Preferences Profi…" at bounding box center [578, 20] width 1157 height 40
